Goal: Task Accomplishment & Management: Manage account settings

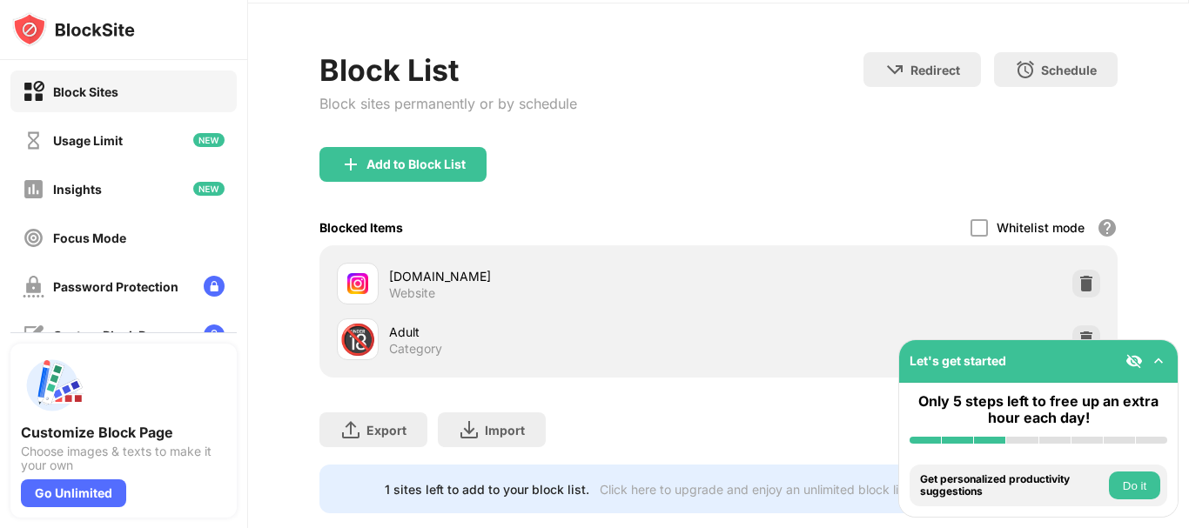
scroll to position [103, 0]
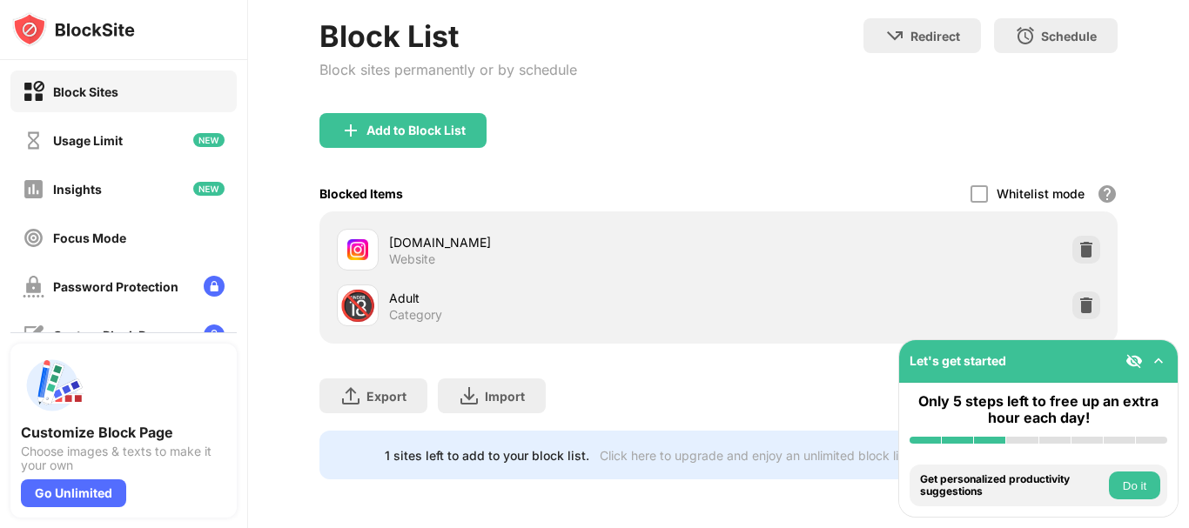
click at [422, 184] on div "Blocked Items Whitelist mode Block all websites except for those in your whitel…" at bounding box center [718, 194] width 798 height 36
click at [420, 193] on div "Blocked Items Whitelist mode Block all websites except for those in your whitel…" at bounding box center [718, 194] width 798 height 36
click at [408, 204] on div "Blocked Items Whitelist mode Block all websites except for those in your whitel…" at bounding box center [718, 194] width 798 height 36
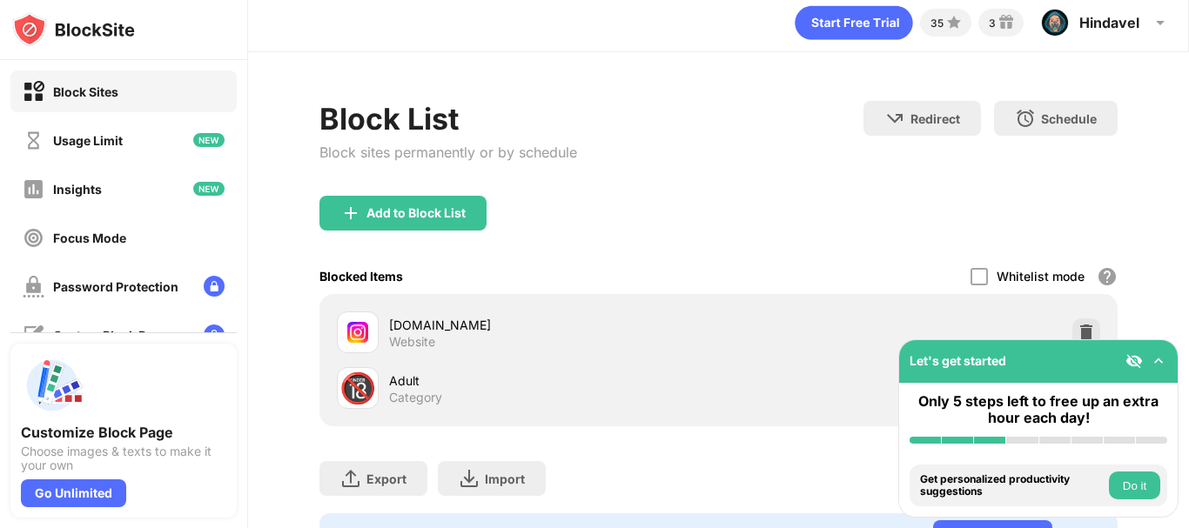
scroll to position [0, 0]
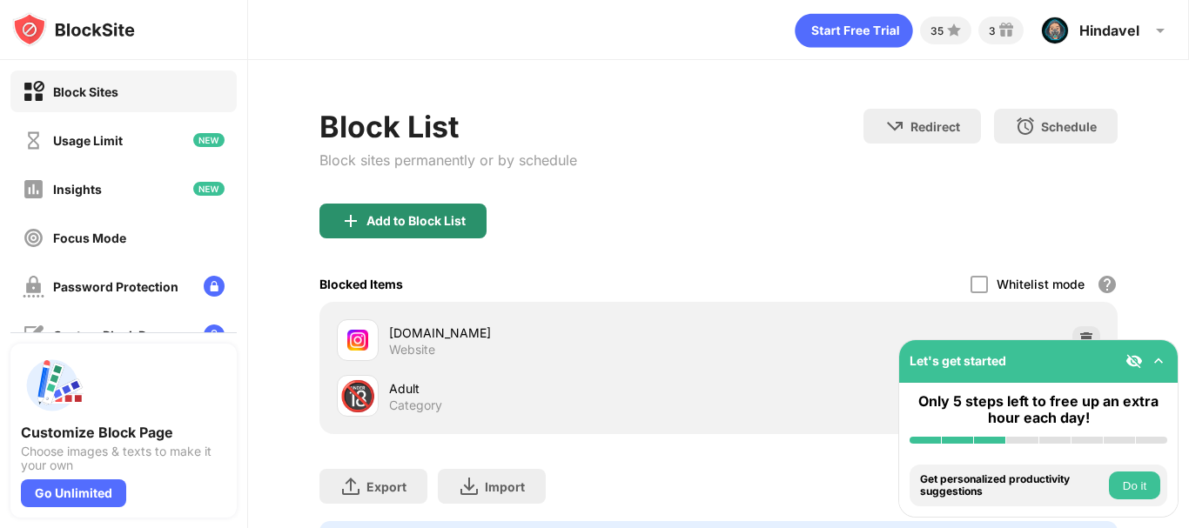
click at [409, 221] on div "Add to Block List" at bounding box center [415, 221] width 99 height 14
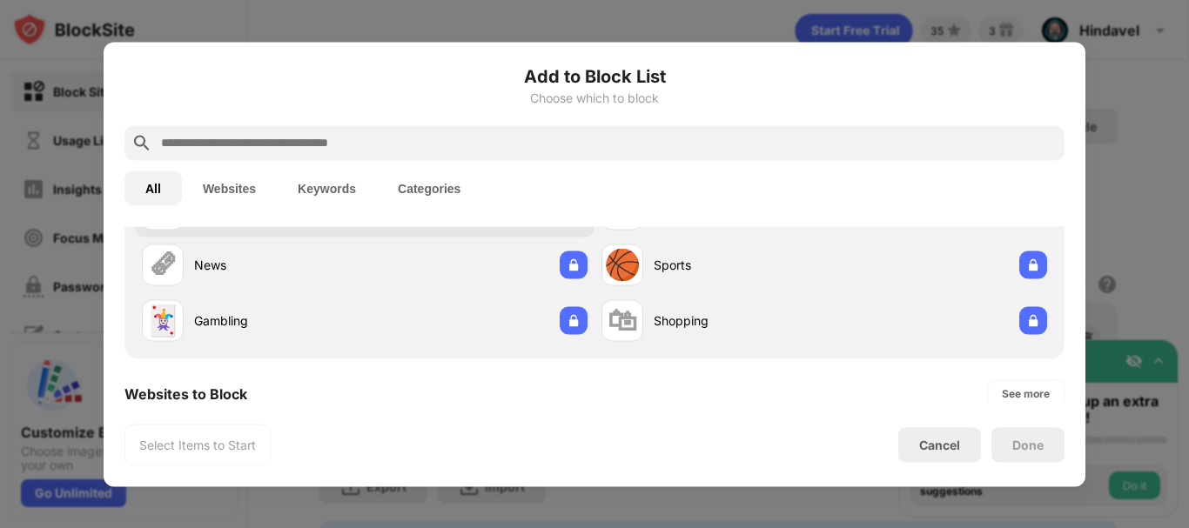
scroll to position [261, 0]
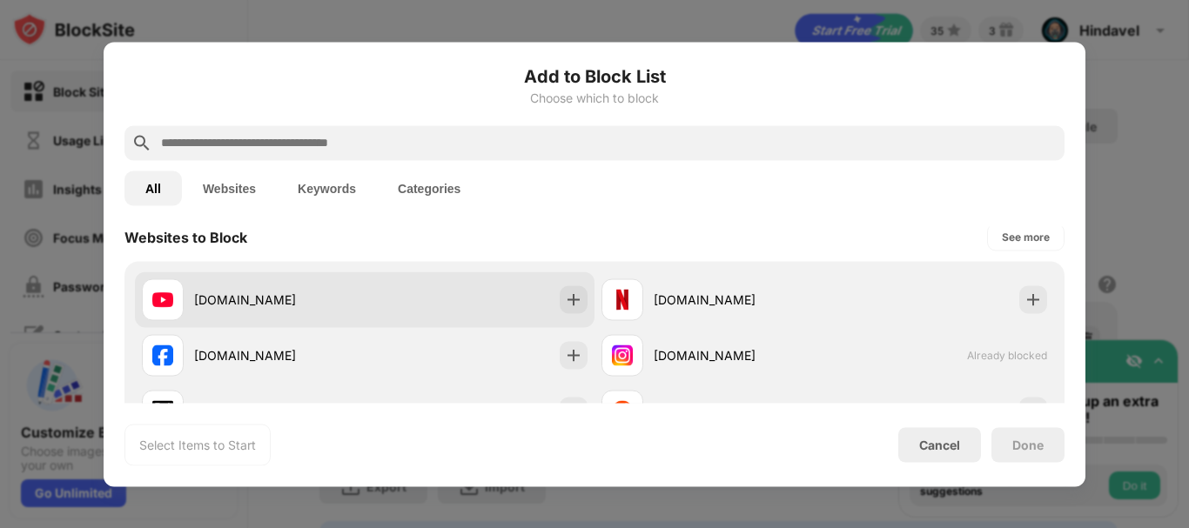
click at [402, 295] on div "[DOMAIN_NAME]" at bounding box center [364, 300] width 459 height 56
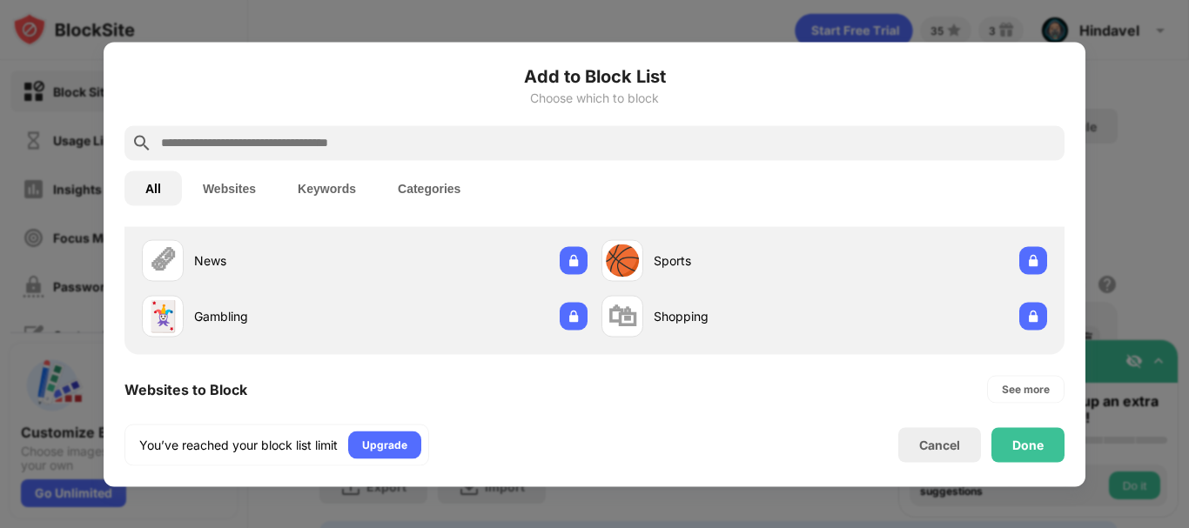
scroll to position [0, 0]
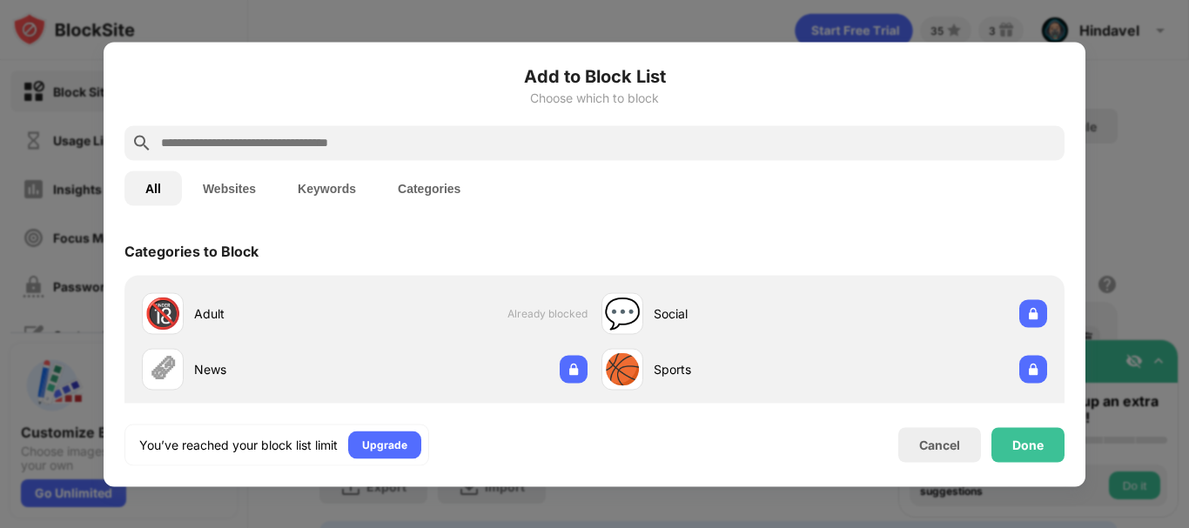
click at [249, 137] on input "text" at bounding box center [608, 142] width 898 height 21
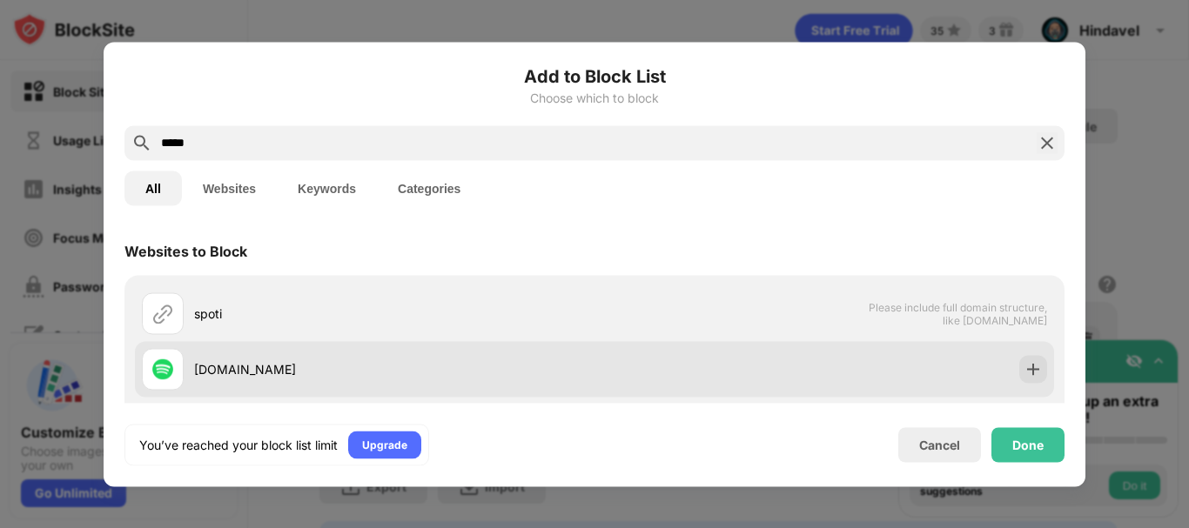
type input "*****"
click at [1024, 373] on img at bounding box center [1032, 368] width 17 height 17
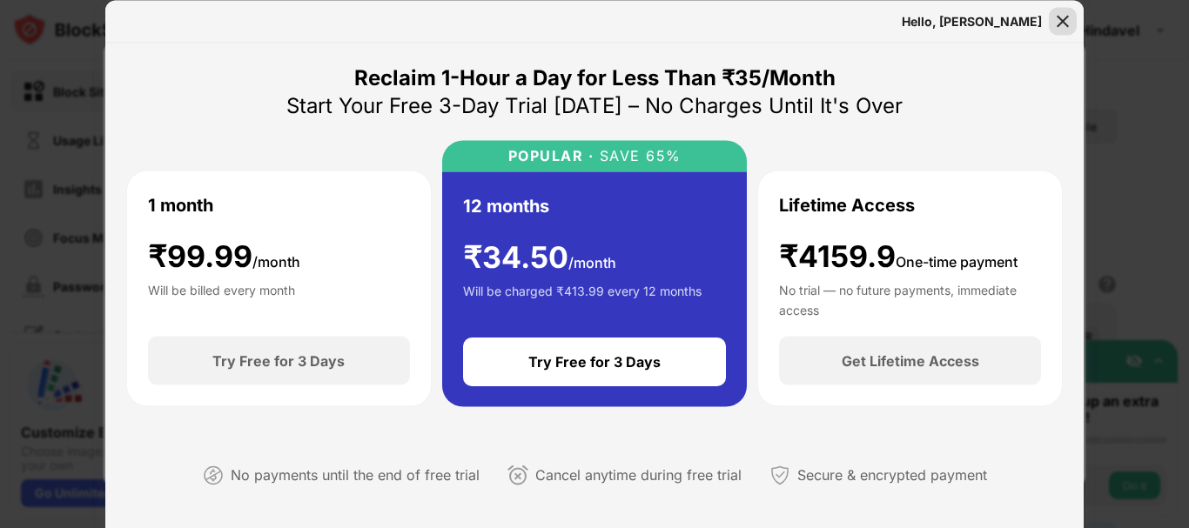
click at [1063, 19] on img at bounding box center [1062, 20] width 17 height 17
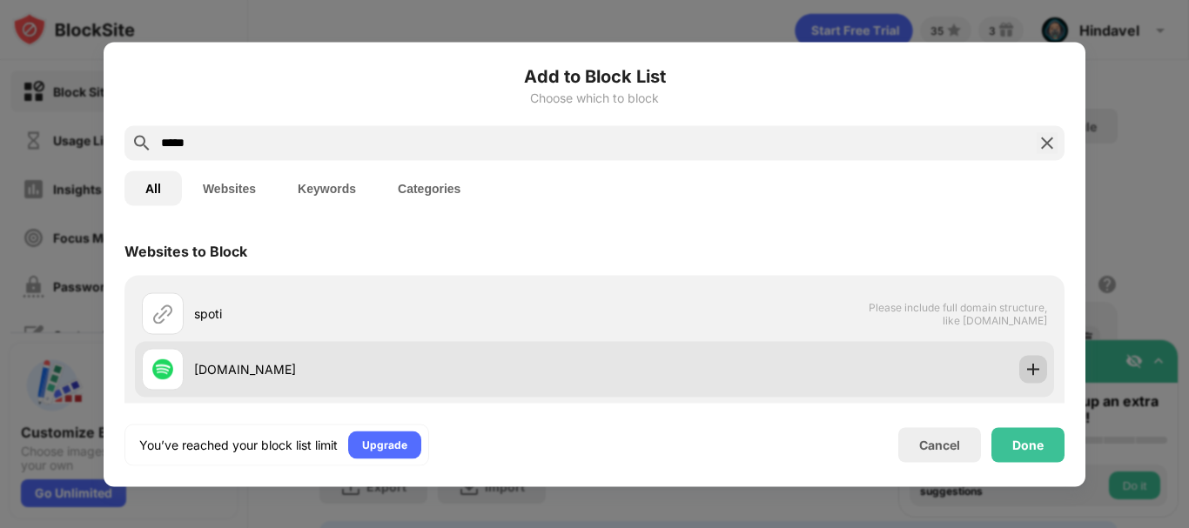
click at [1019, 374] on div at bounding box center [1033, 369] width 28 height 28
click at [1009, 374] on body "Block Sites Usage Limit Insights Focus Mode Password Protection Custom Block Pa…" at bounding box center [594, 264] width 1189 height 528
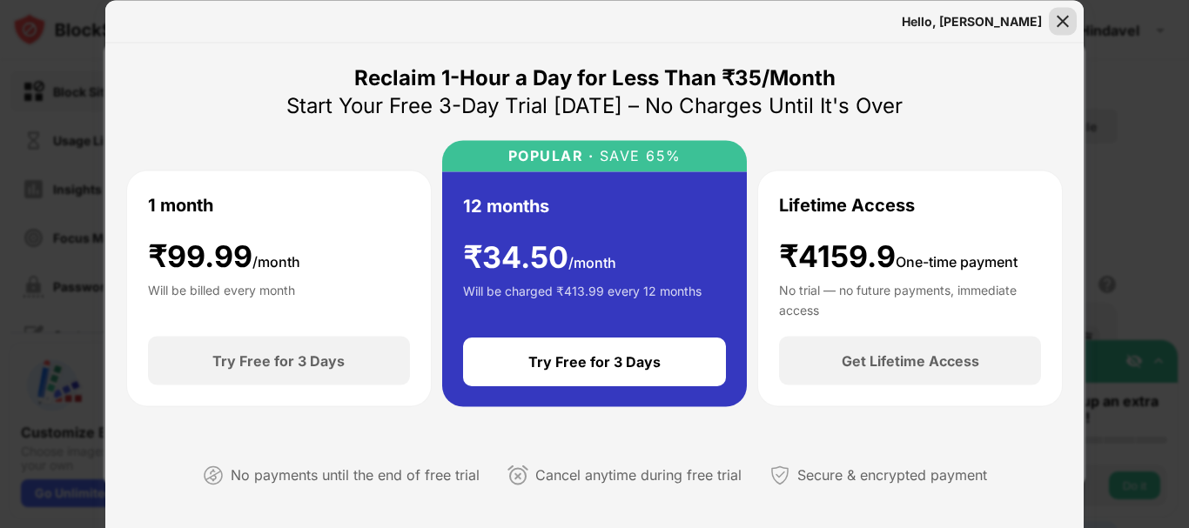
click at [1058, 17] on img at bounding box center [1062, 20] width 17 height 17
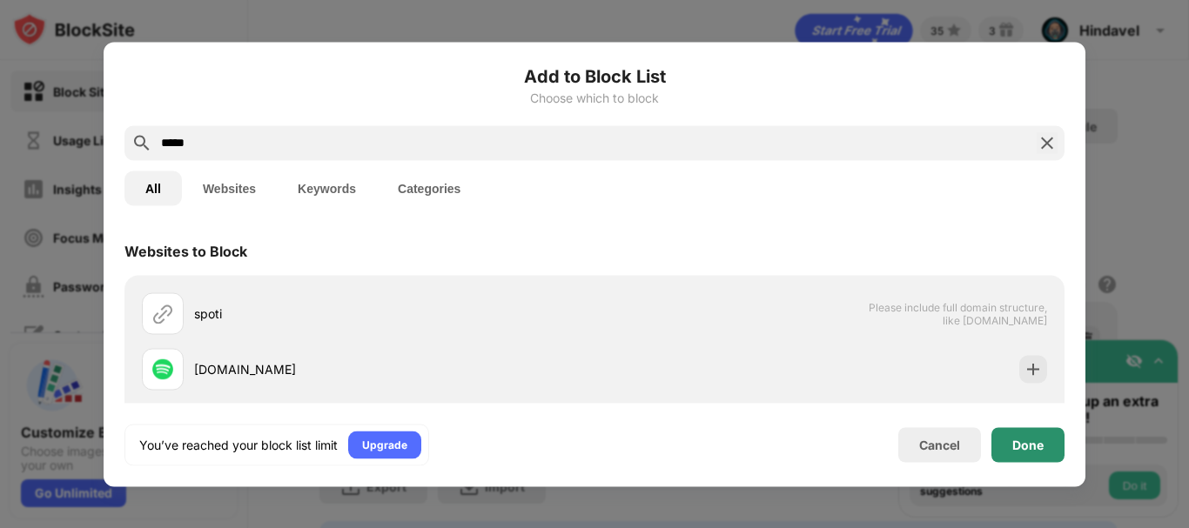
click at [1014, 442] on div "Done" at bounding box center [1027, 445] width 31 height 14
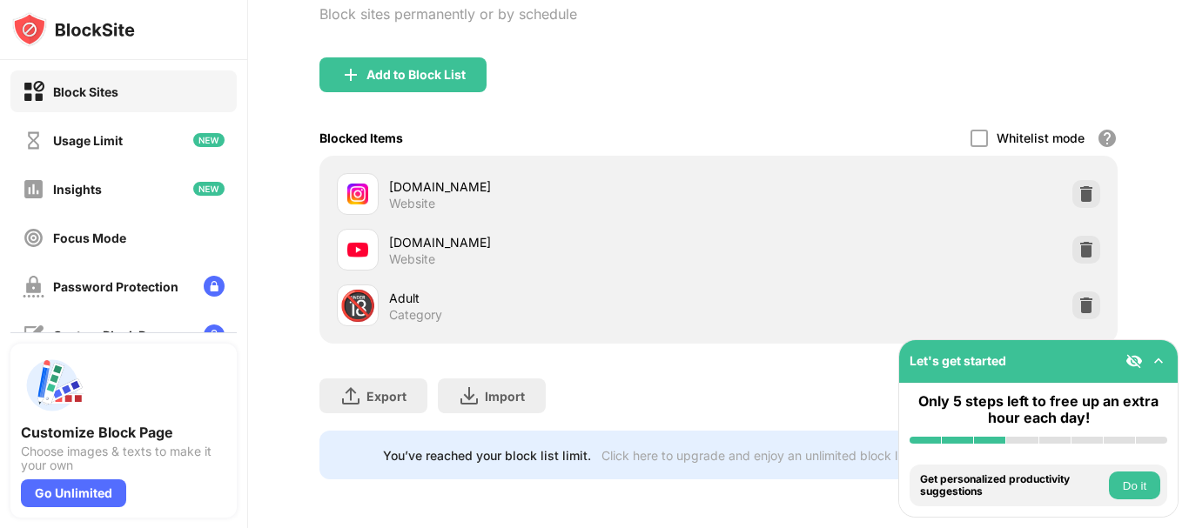
scroll to position [159, 0]
